Goal: Information Seeking & Learning: Check status

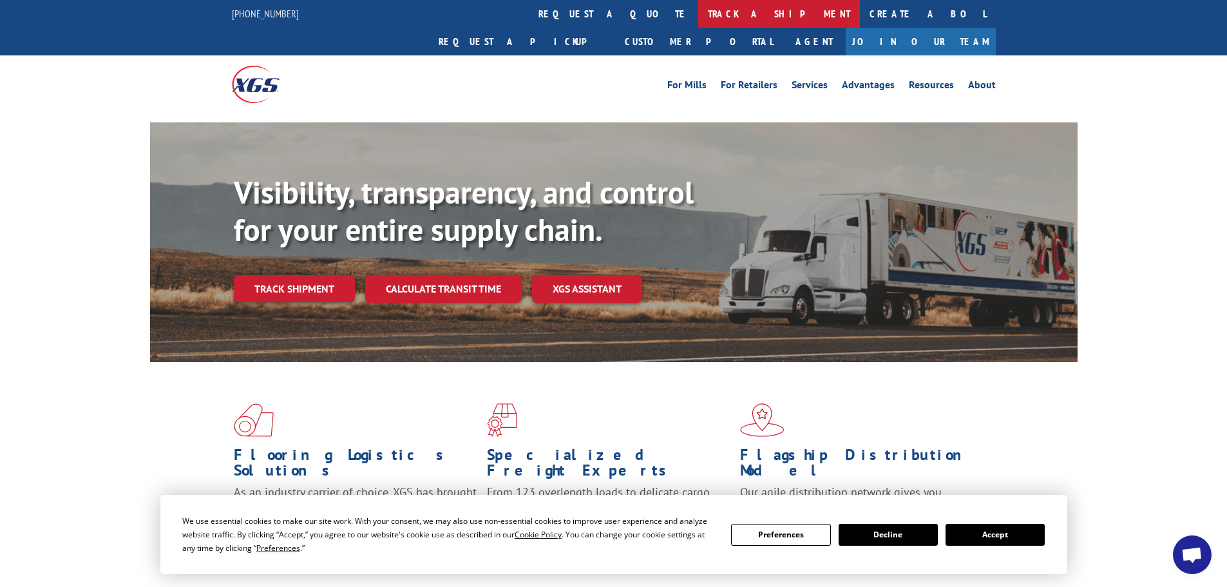
click at [698, 15] on link "track a shipment" at bounding box center [779, 14] width 162 height 28
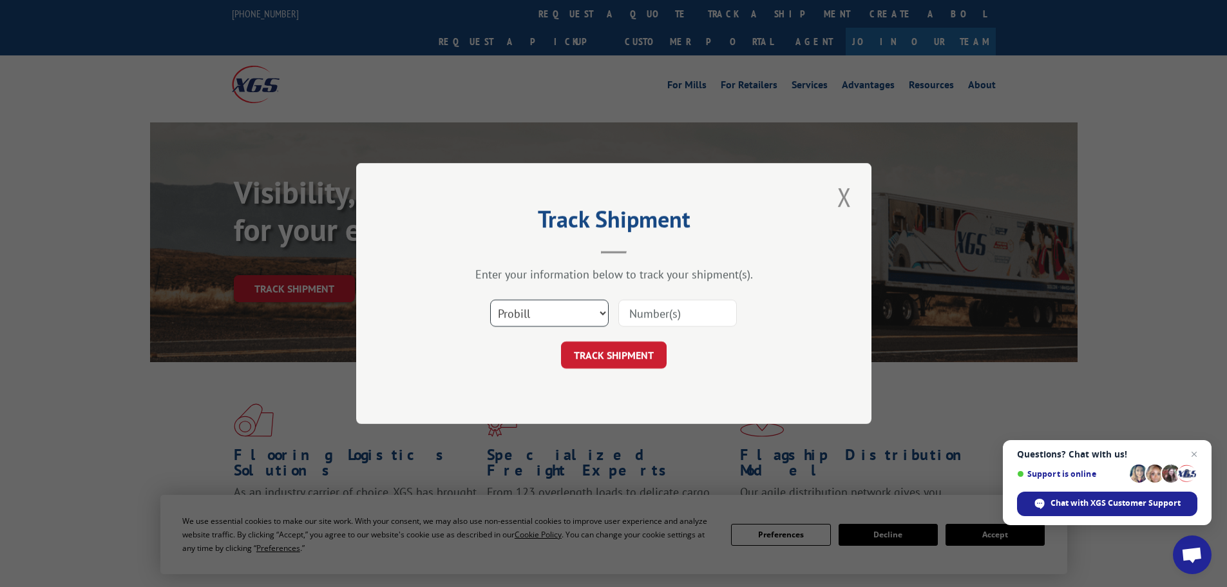
click at [549, 310] on select "Select category... Probill BOL PO" at bounding box center [549, 312] width 119 height 27
click at [712, 314] on input at bounding box center [677, 312] width 119 height 27
type input "16955690"
click at [489, 372] on div "Track Shipment Enter your information below to track your shipment(s). Select c…" at bounding box center [613, 293] width 515 height 261
click at [589, 355] on button "TRACK SHIPMENT" at bounding box center [614, 354] width 106 height 27
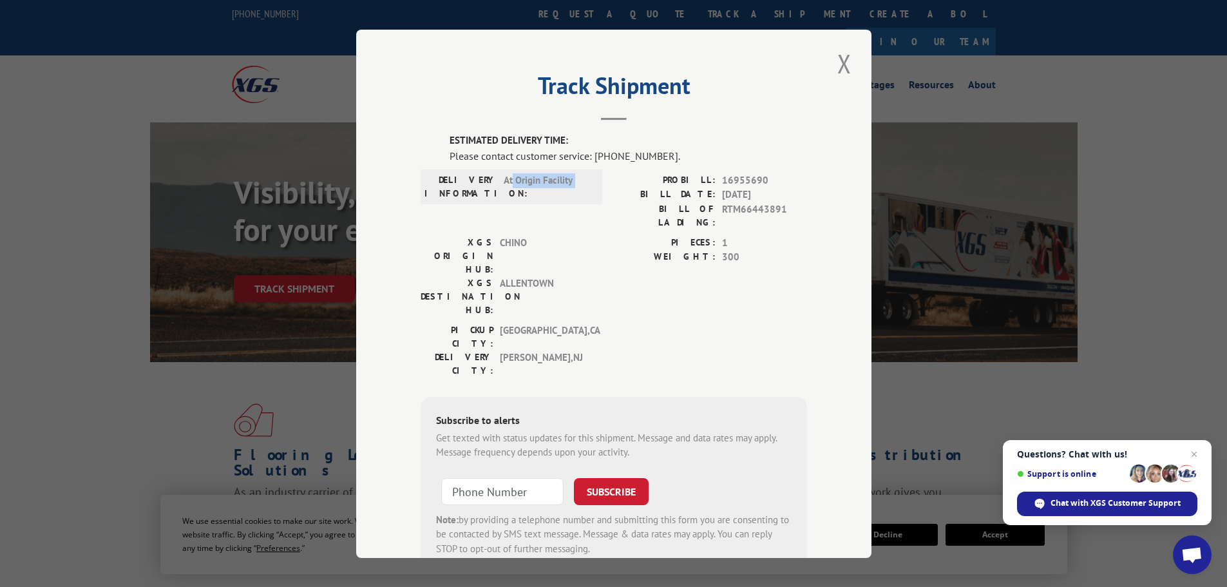
drag, startPoint x: 509, startPoint y: 178, endPoint x: 607, endPoint y: 185, distance: 98.8
click at [607, 185] on div "DELIVERY INFORMATION: At Origin Facility PROBILL: 16955690 BILL DATE: [DATE] BI…" at bounding box center [614, 204] width 386 height 62
drag, startPoint x: 582, startPoint y: 180, endPoint x: 500, endPoint y: 181, distance: 82.4
click at [504, 181] on span "At Origin Facility" at bounding box center [547, 186] width 87 height 27
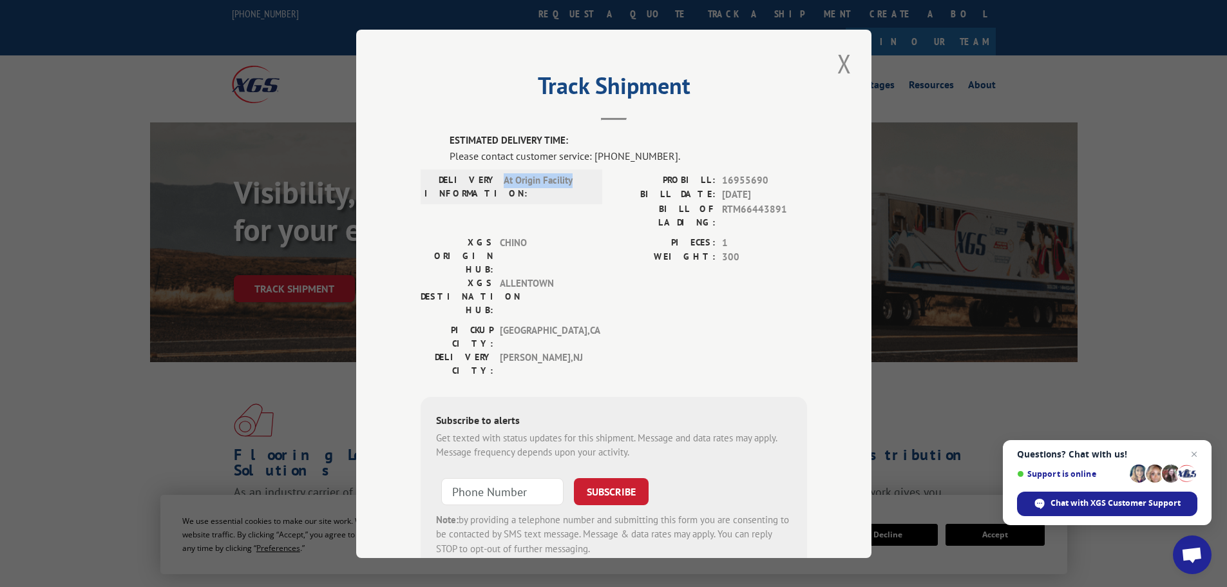
click at [504, 181] on span "At Origin Facility" at bounding box center [547, 186] width 87 height 27
drag, startPoint x: 499, startPoint y: 181, endPoint x: 567, endPoint y: 181, distance: 68.9
click at [567, 181] on span "At Origin Facility" at bounding box center [547, 186] width 87 height 27
drag, startPoint x: 573, startPoint y: 178, endPoint x: 500, endPoint y: 179, distance: 72.8
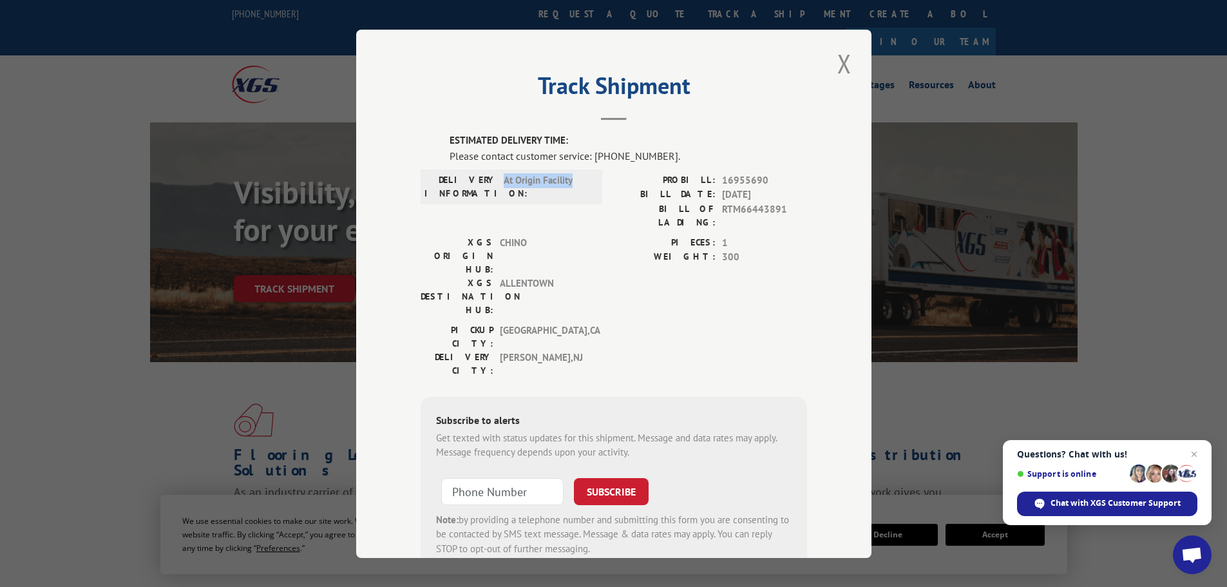
click at [504, 179] on span "At Origin Facility" at bounding box center [547, 186] width 87 height 27
drag, startPoint x: 501, startPoint y: 181, endPoint x: 544, endPoint y: 191, distance: 43.6
click at [544, 191] on span "At Origin Facility" at bounding box center [547, 186] width 87 height 27
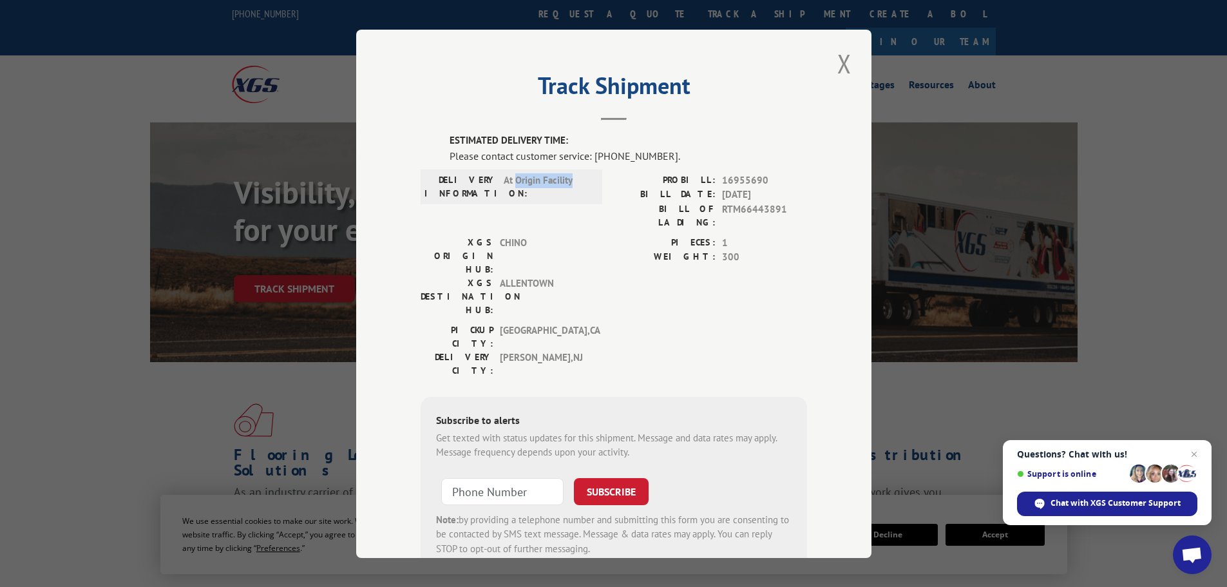
drag, startPoint x: 511, startPoint y: 172, endPoint x: 567, endPoint y: 173, distance: 56.7
click at [567, 173] on div "DELIVERY INFORMATION: At Origin Facility" at bounding box center [512, 186] width 182 height 35
click at [567, 173] on span "At Origin Facility" at bounding box center [547, 186] width 87 height 27
drag, startPoint x: 573, startPoint y: 178, endPoint x: 502, endPoint y: 178, distance: 71.5
click at [504, 178] on span "At Origin Facility" at bounding box center [547, 186] width 87 height 27
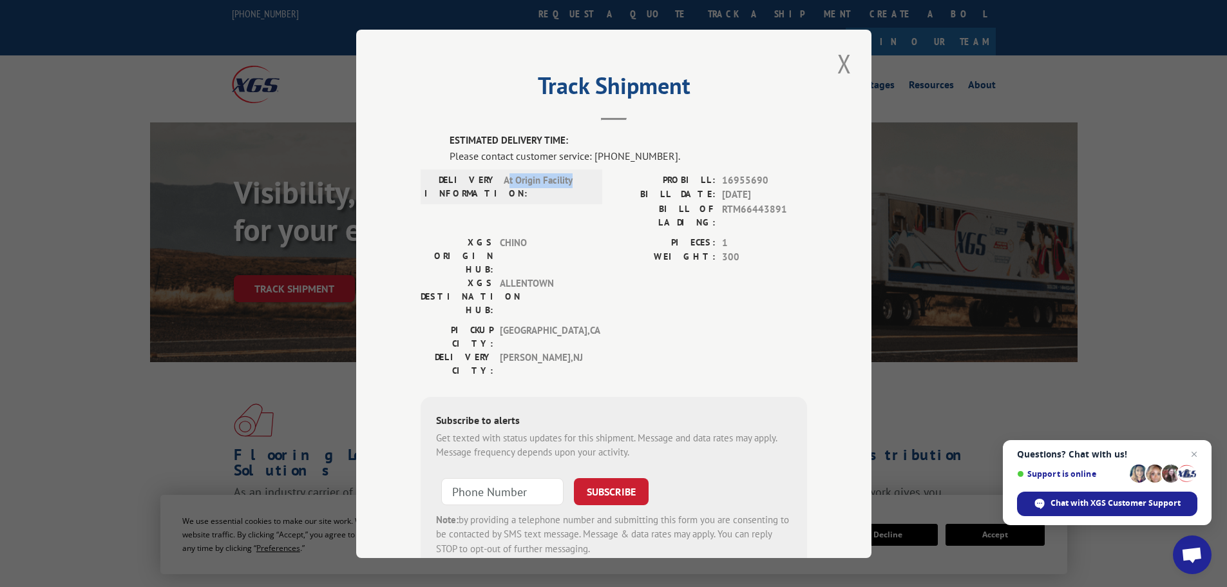
click at [504, 178] on span "At Origin Facility" at bounding box center [547, 186] width 87 height 27
click at [840, 66] on button "Close modal" at bounding box center [844, 63] width 22 height 35
